Goal: Task Accomplishment & Management: Use online tool/utility

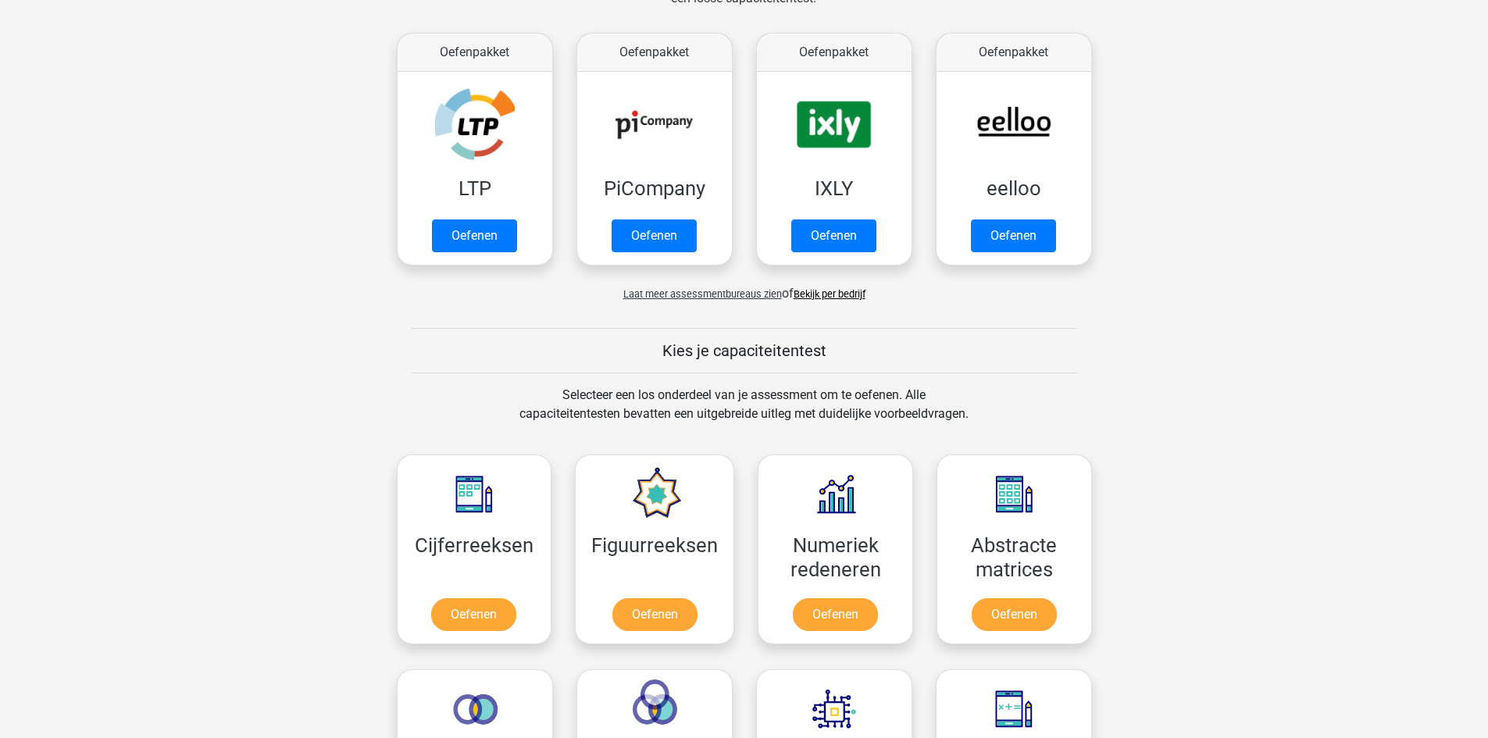
scroll to position [234, 0]
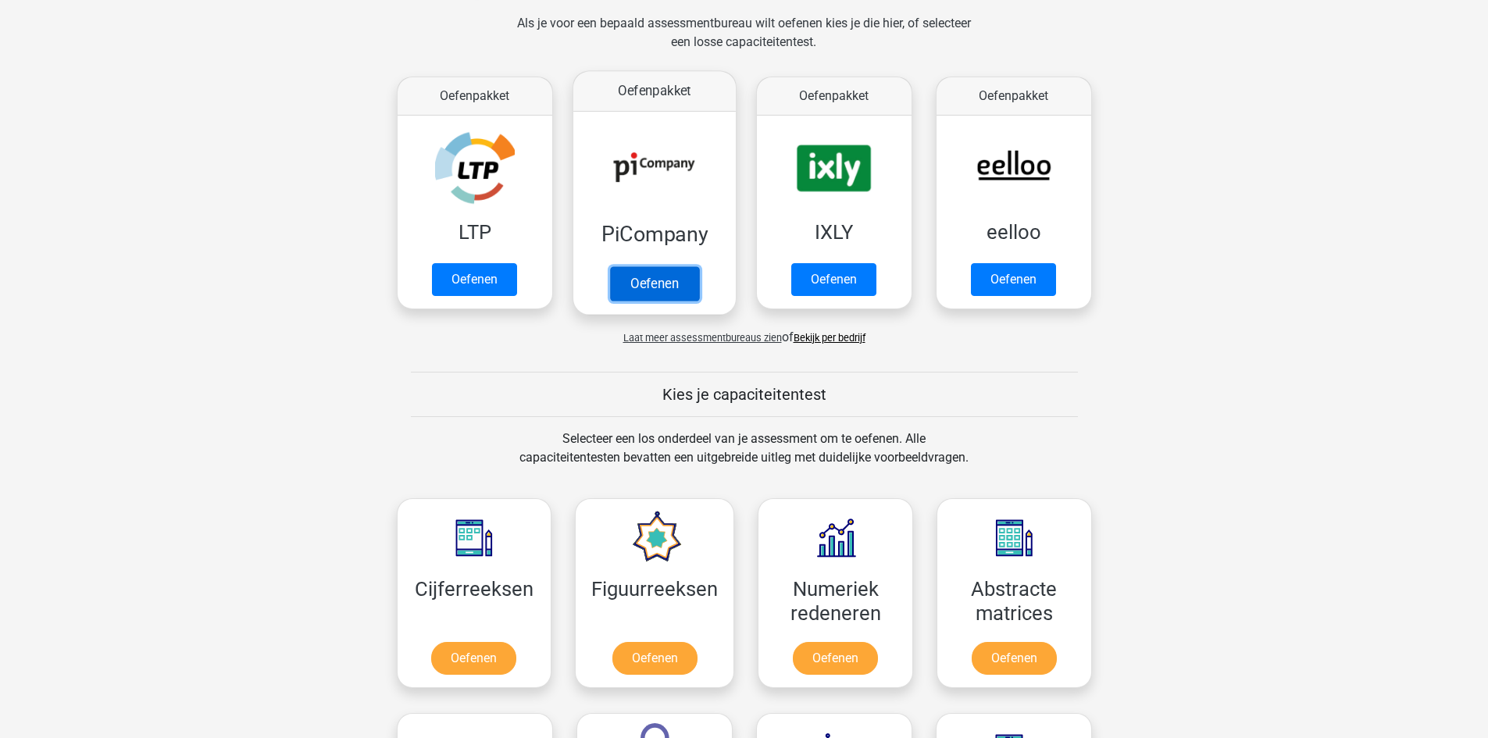
click at [680, 287] on link "Oefenen" at bounding box center [653, 283] width 89 height 34
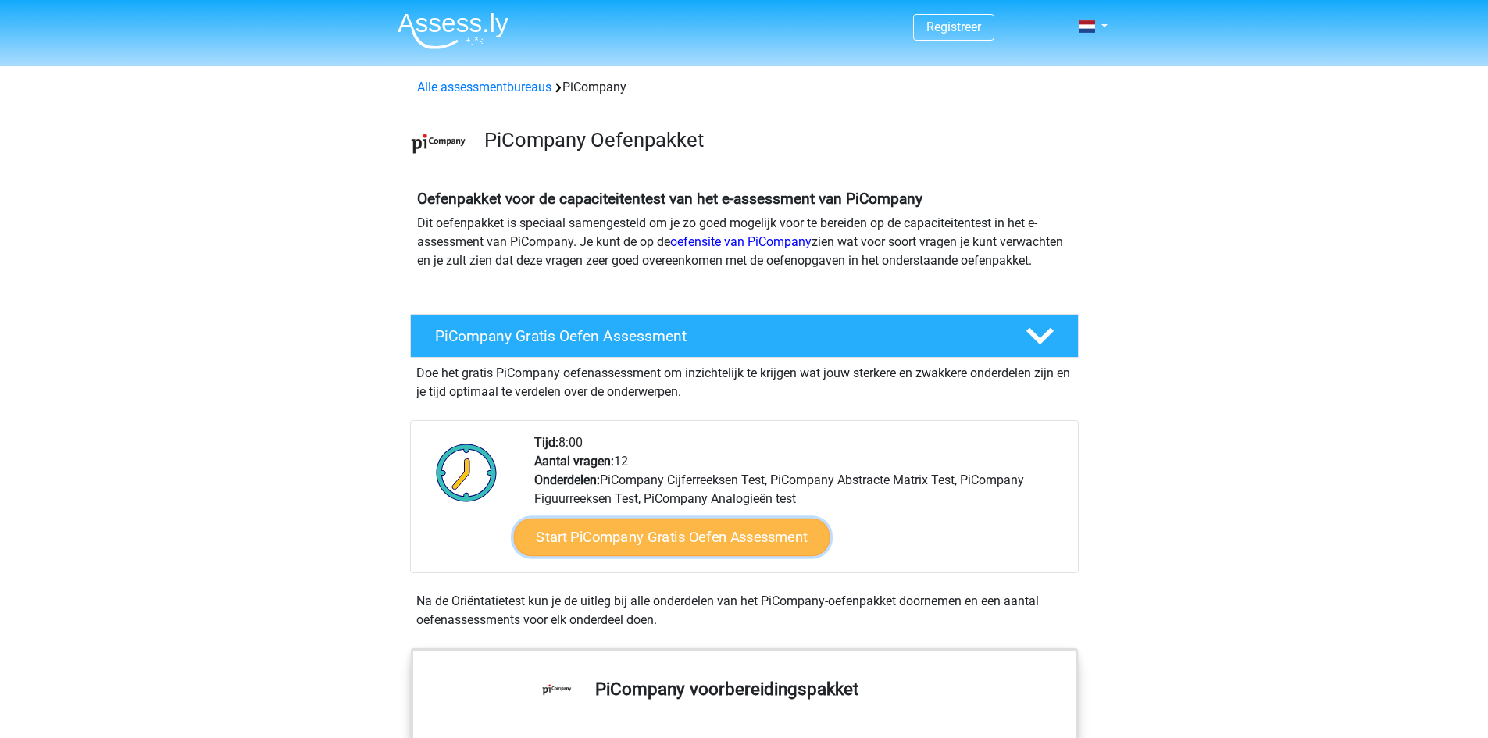
click at [718, 547] on link "Start PiCompany Gratis Oefen Assessment" at bounding box center [671, 537] width 316 height 37
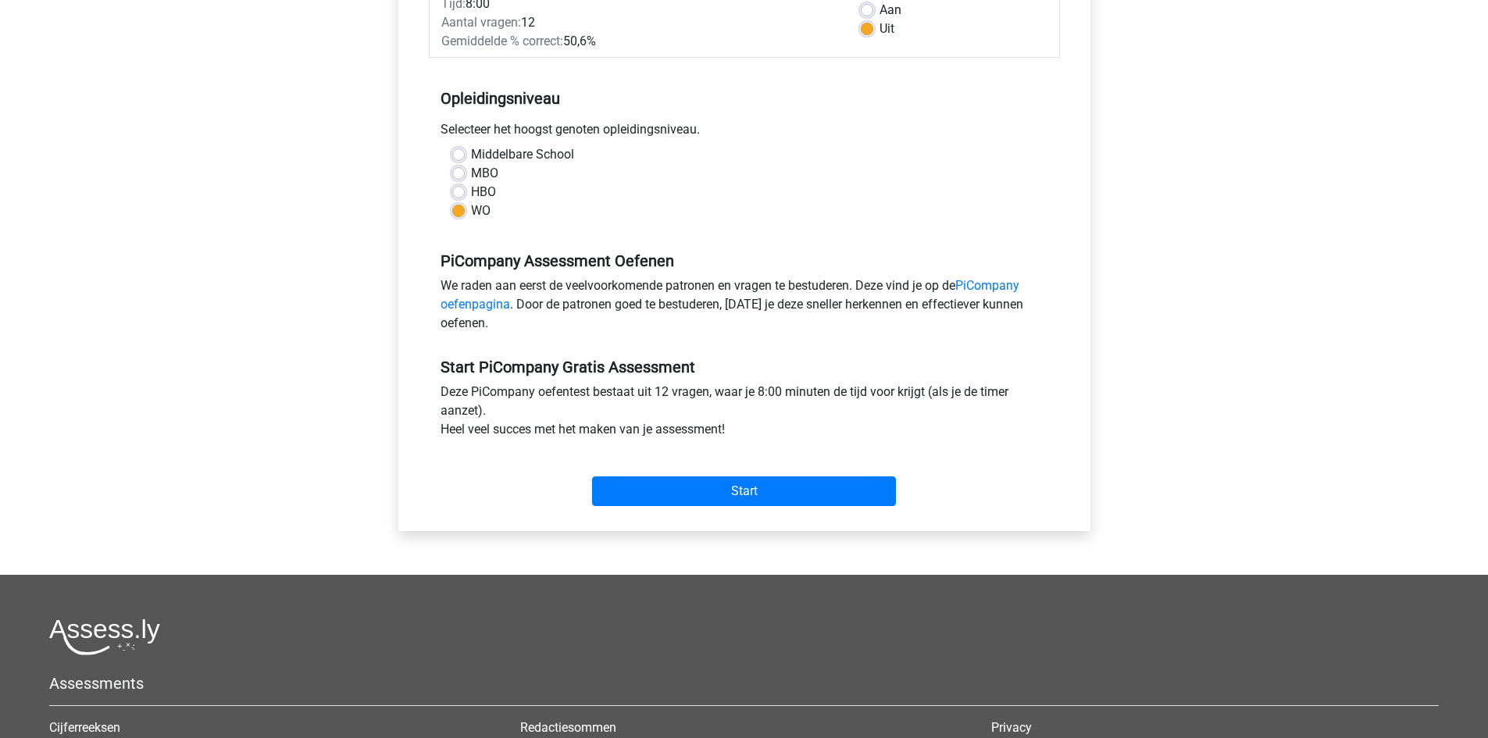
scroll to position [527, 0]
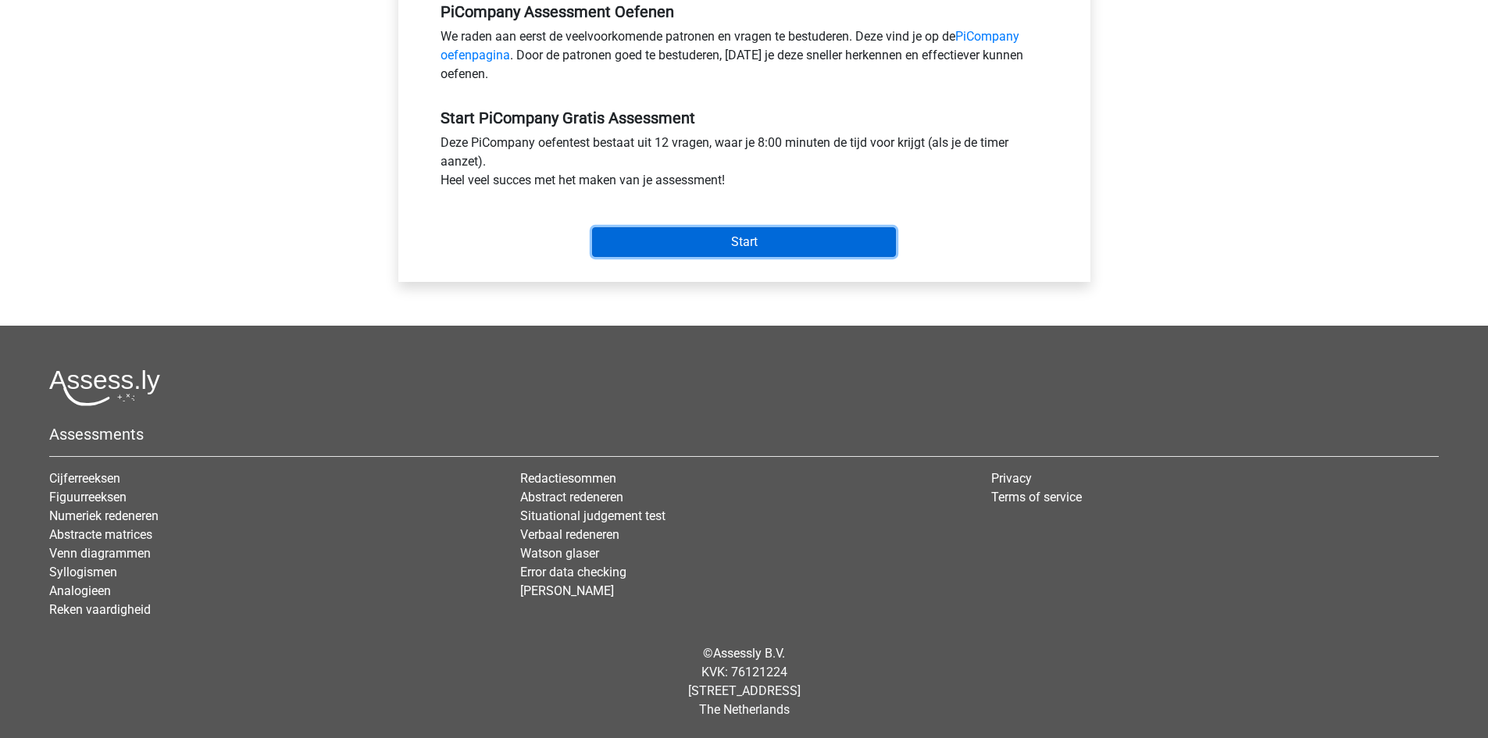
click at [768, 242] on input "Start" at bounding box center [744, 242] width 304 height 30
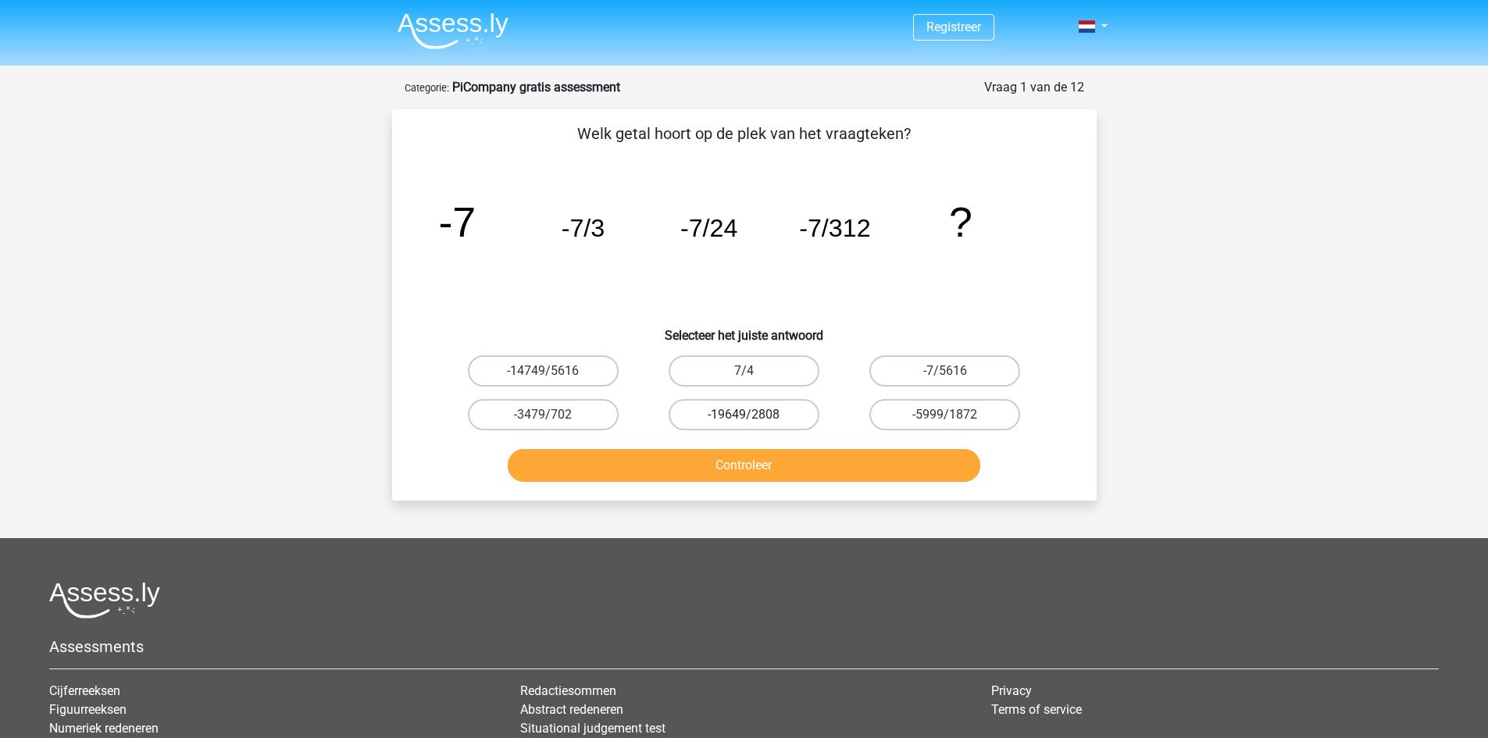
click at [733, 414] on label "-19649/2808" at bounding box center [743, 414] width 151 height 31
click at [743, 415] on input "-19649/2808" at bounding box center [748, 420] width 10 height 10
radio input "true"
click at [761, 461] on button "Controleer" at bounding box center [744, 465] width 472 height 33
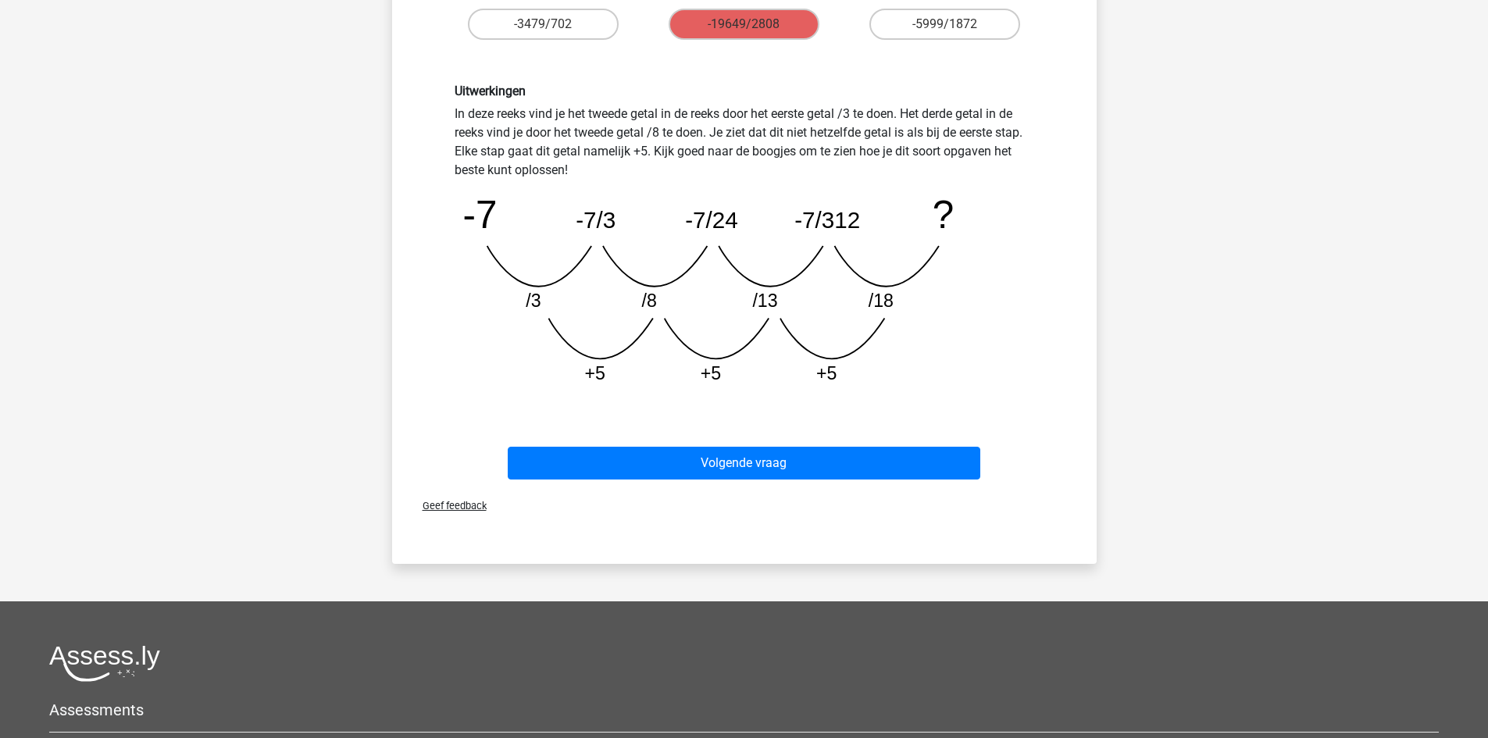
scroll to position [312, 0]
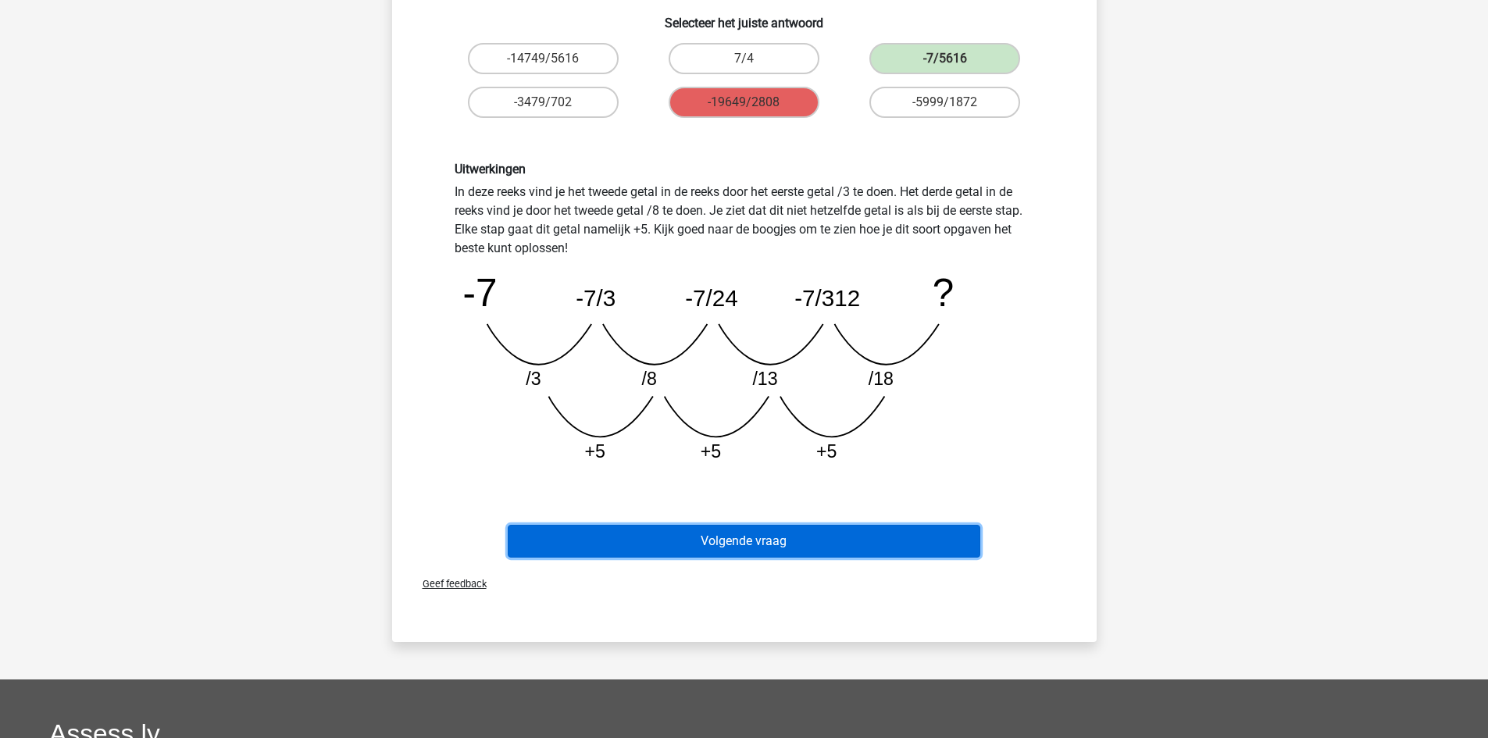
click at [727, 540] on button "Volgende vraag" at bounding box center [744, 541] width 472 height 33
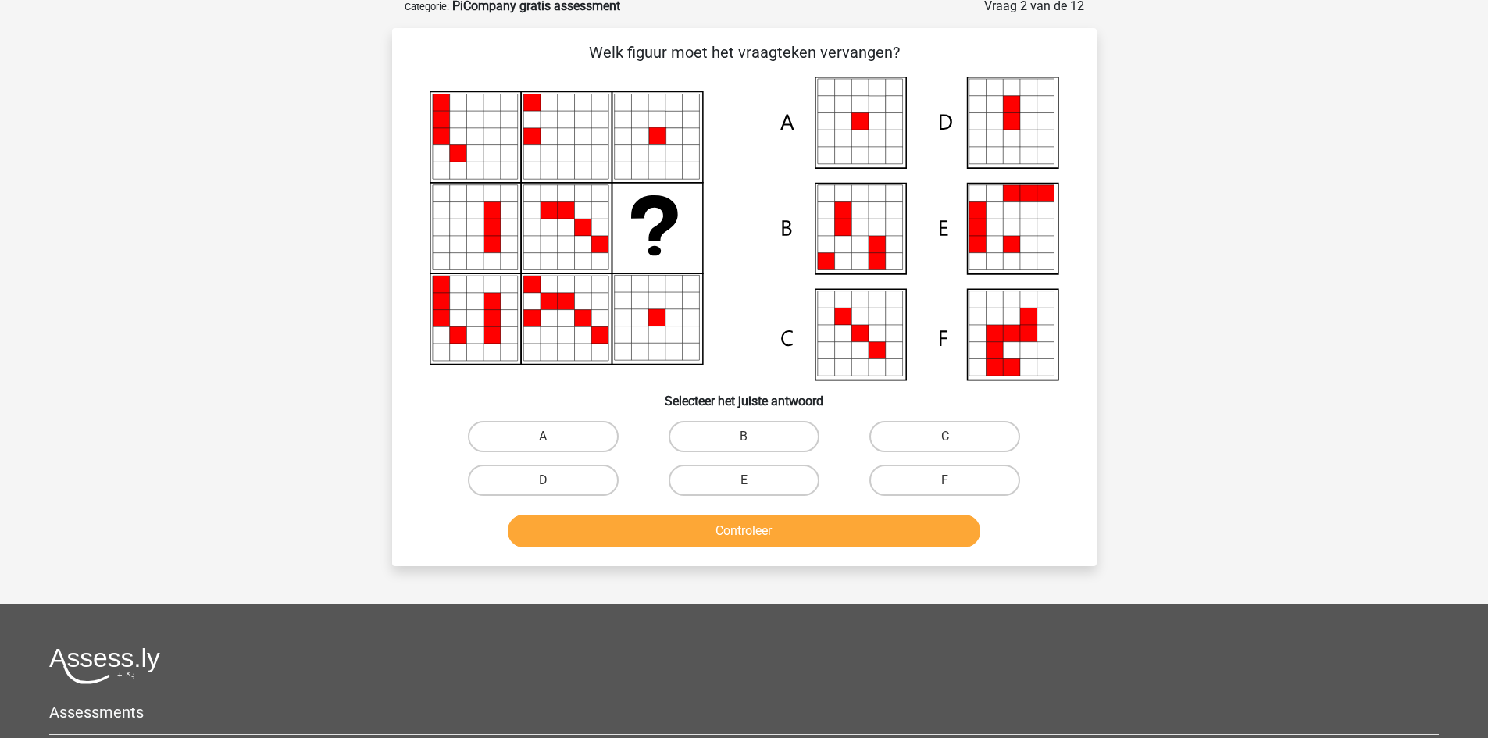
scroll to position [78, 0]
